Goal: Transaction & Acquisition: Purchase product/service

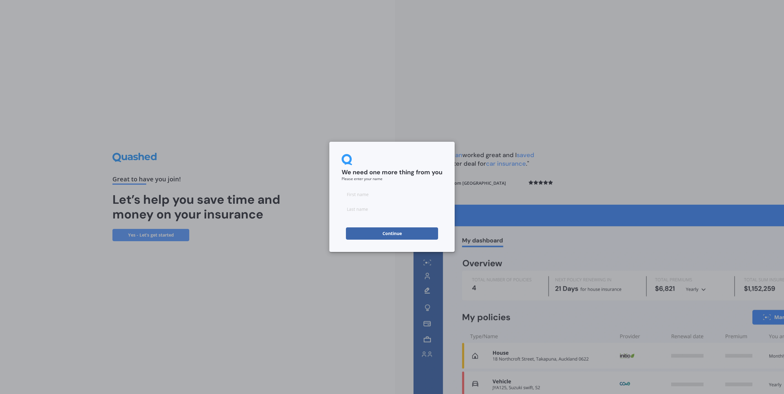
click at [358, 194] on input at bounding box center [392, 194] width 101 height 12
type input "[PERSON_NAME]"
type input "[GEOGRAPHIC_DATA]"
click at [391, 234] on button "Continue" at bounding box center [392, 234] width 92 height 12
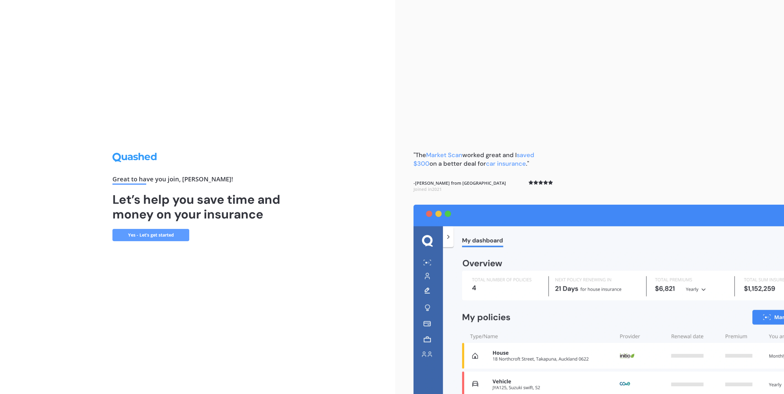
click at [152, 237] on link "Yes - Let’s get started" at bounding box center [150, 235] width 77 height 12
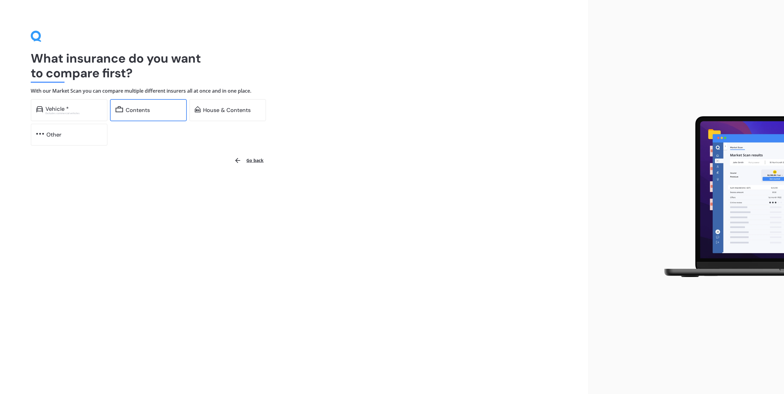
click at [126, 112] on div "Contents" at bounding box center [138, 110] width 24 height 6
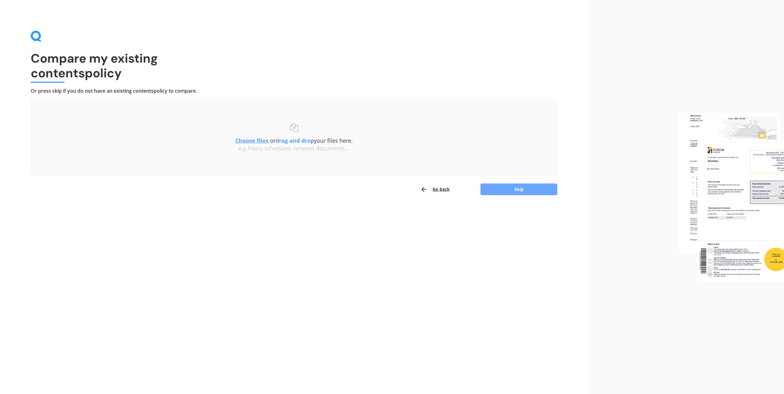
click at [531, 192] on button "Skip" at bounding box center [518, 190] width 77 height 12
